Goal: Task Accomplishment & Management: Manage account settings

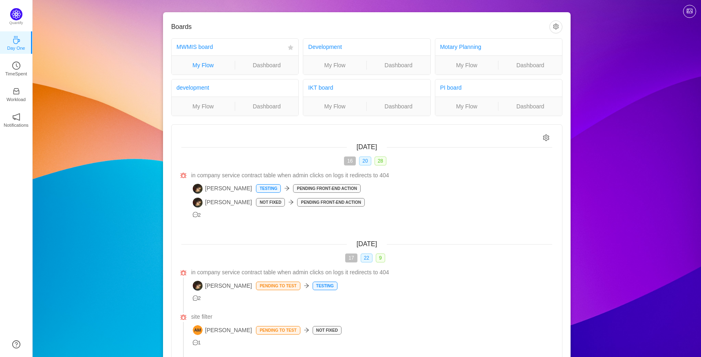
click at [198, 63] on link "My Flow" at bounding box center [203, 65] width 63 height 9
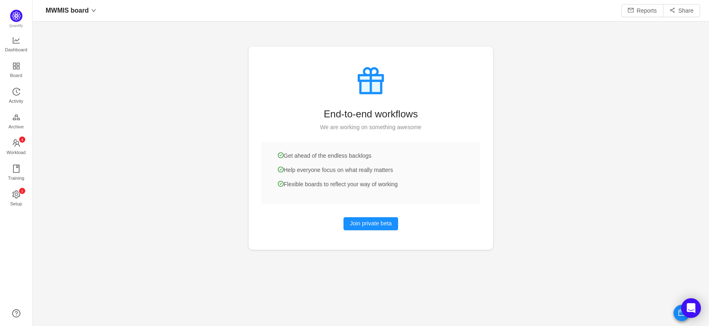
scroll to position [309, 652]
click at [198, 33] on div at bounding box center [371, 163] width 677 height 326
click at [19, 88] on icon "icon: history" at bounding box center [16, 92] width 8 height 8
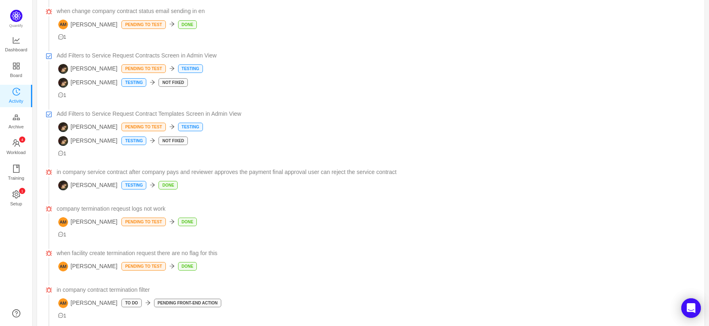
scroll to position [191, 0]
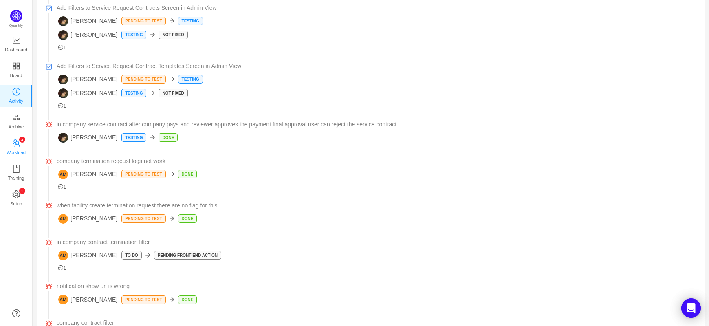
click at [17, 154] on span "Workload" at bounding box center [16, 152] width 19 height 16
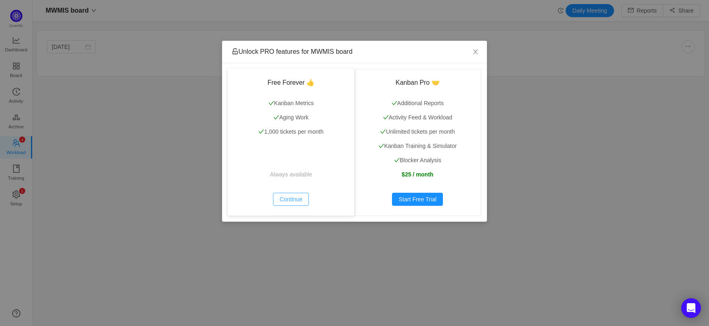
click at [297, 201] on button "Continue" at bounding box center [291, 199] width 36 height 13
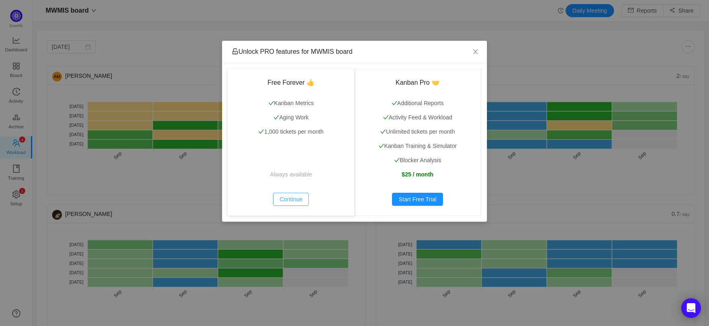
click at [290, 194] on button "Continue" at bounding box center [291, 199] width 36 height 13
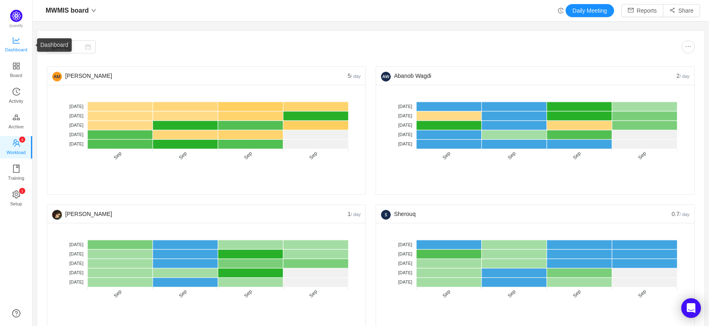
click at [12, 38] on icon "icon: line-chart" at bounding box center [16, 40] width 8 height 8
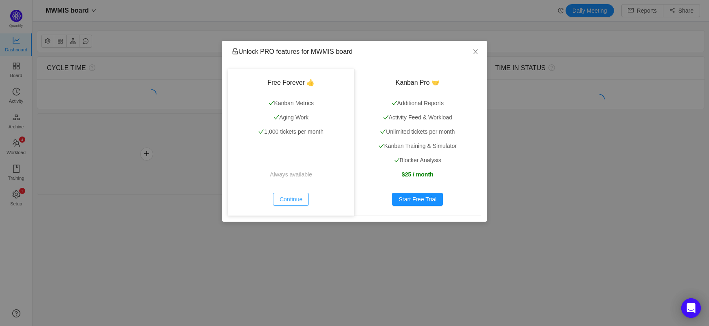
click at [301, 193] on button "Continue" at bounding box center [291, 199] width 36 height 13
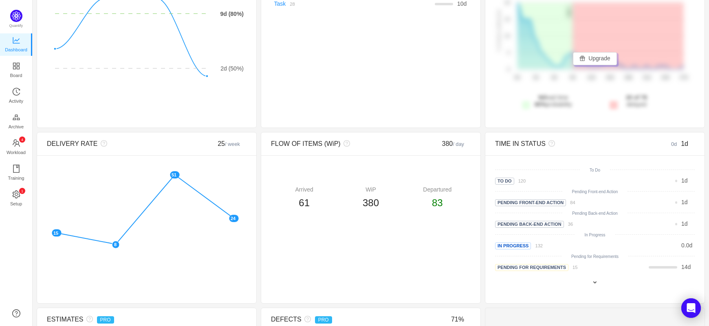
scroll to position [119, 0]
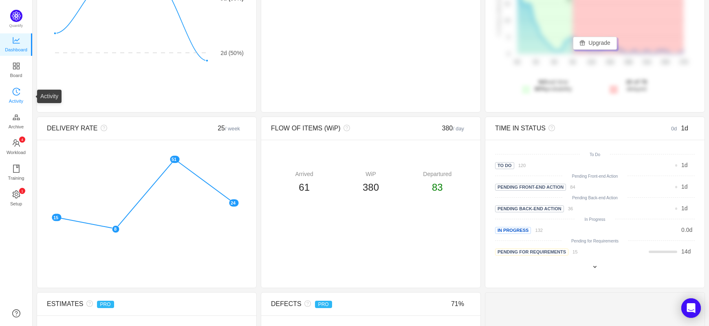
click at [13, 103] on span "Activity" at bounding box center [16, 101] width 14 height 16
